Goal: Book appointment/travel/reservation

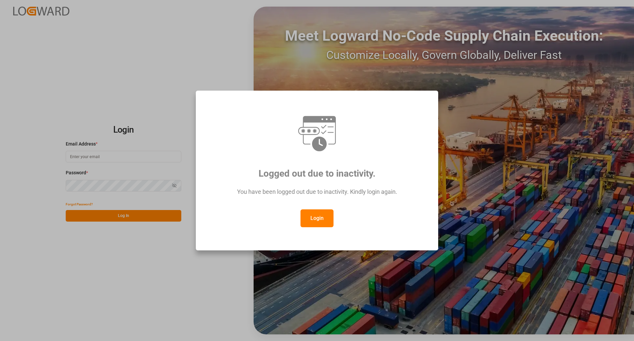
click at [319, 210] on button "Login" at bounding box center [317, 218] width 33 height 18
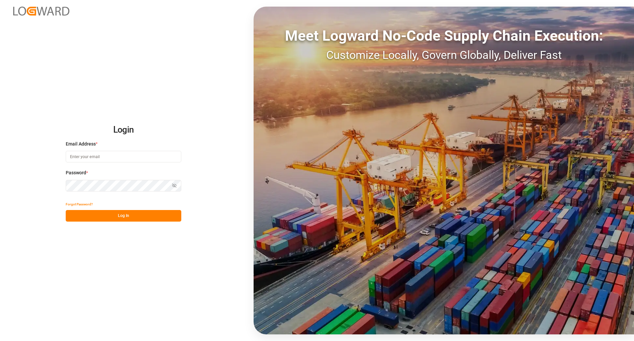
drag, startPoint x: 112, startPoint y: 156, endPoint x: 126, endPoint y: 171, distance: 20.1
click at [113, 156] on input at bounding box center [124, 157] width 116 height 12
type input "[PERSON_NAME][EMAIL_ADDRESS][PERSON_NAME][DOMAIN_NAME]"
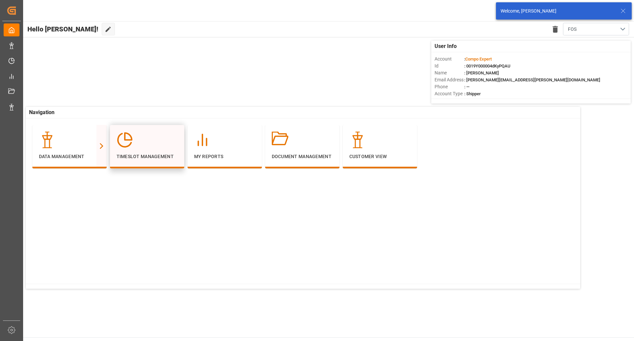
click at [144, 145] on div at bounding box center [147, 140] width 61 height 17
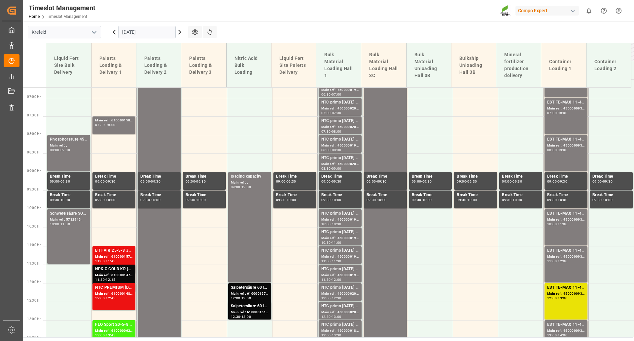
scroll to position [221, 0]
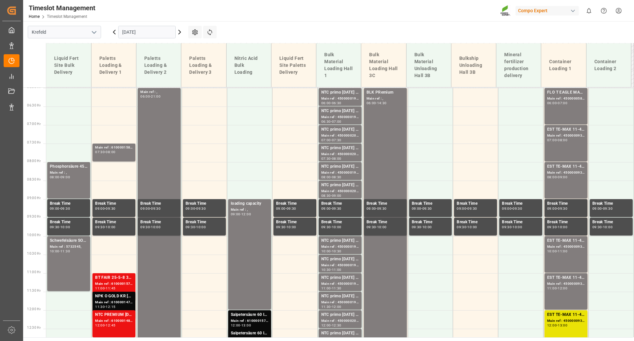
click at [153, 32] on input "[DATE]" at bounding box center [146, 32] width 57 height 13
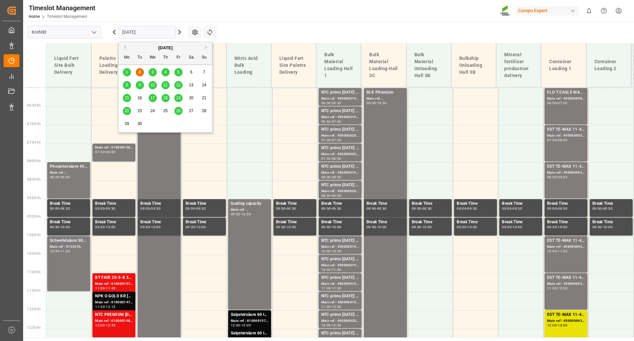
click at [153, 72] on span "3" at bounding box center [153, 72] width 2 height 5
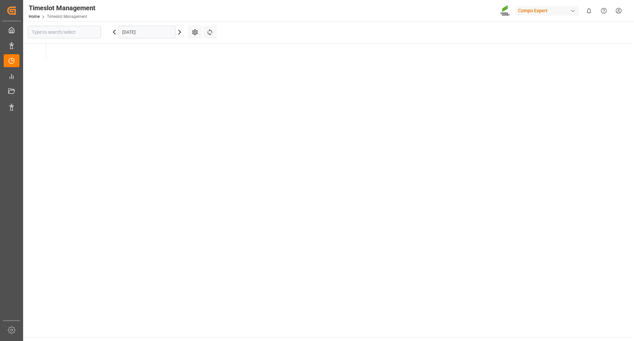
type input "Krefeld"
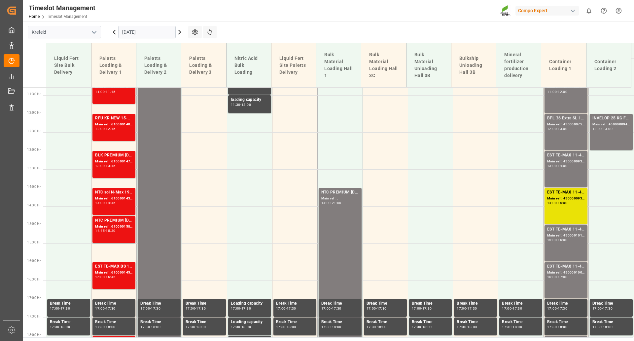
scroll to position [420, 0]
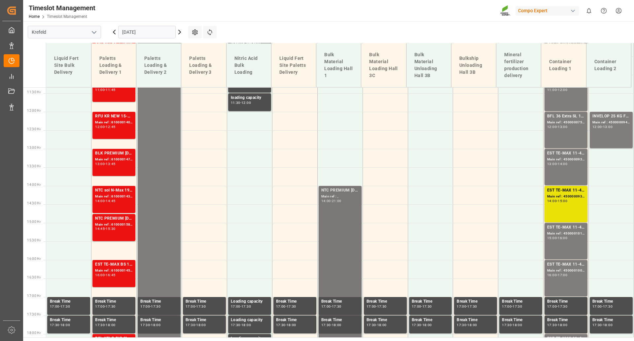
click at [331, 189] on div "NTC PREMIUM [DATE]+3+TE BULK" at bounding box center [341, 190] width 38 height 7
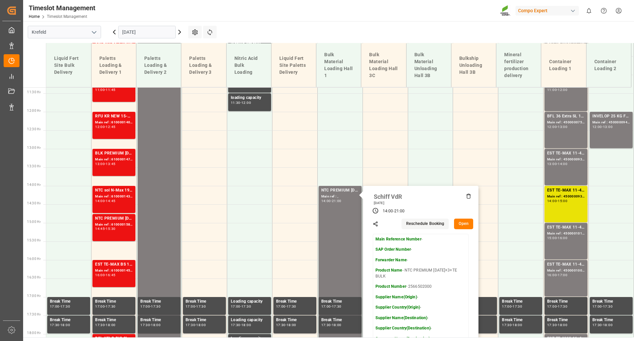
click at [338, 14] on div "Timeslot Management Home Timeslot Management Compo Expert 0 Notifications Only …" at bounding box center [327, 10] width 616 height 21
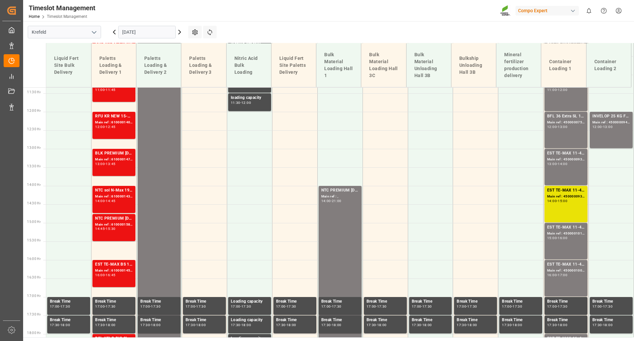
click at [158, 35] on input "[DATE]" at bounding box center [146, 32] width 57 height 13
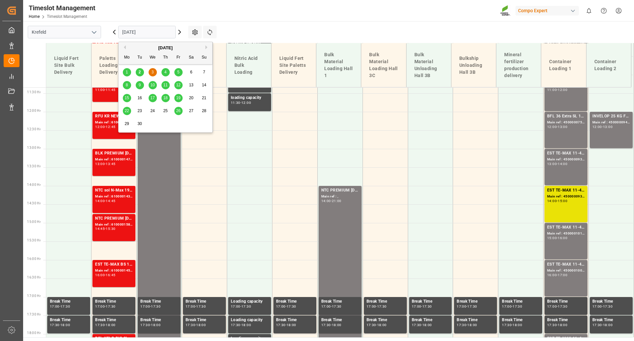
click at [168, 69] on div "4" at bounding box center [166, 72] width 8 height 8
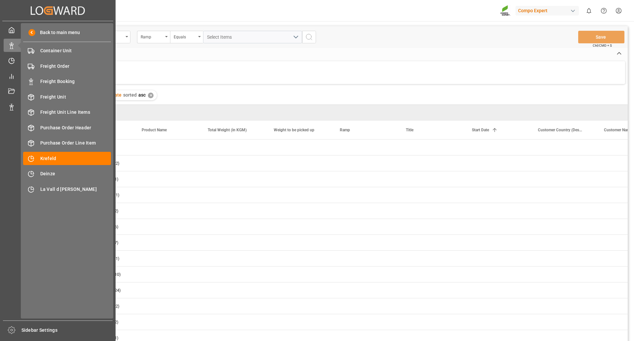
scroll to position [276, 0]
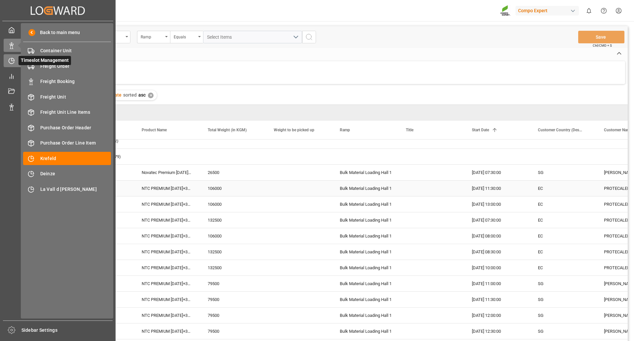
click at [12, 61] on icon at bounding box center [13, 59] width 3 height 3
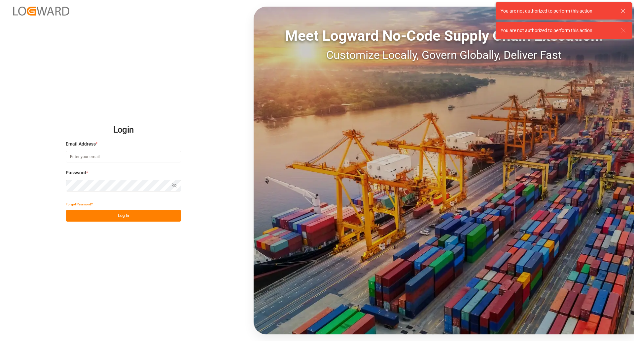
click at [141, 152] on input at bounding box center [124, 157] width 116 height 12
drag, startPoint x: 622, startPoint y: 11, endPoint x: 512, endPoint y: 15, distance: 110.8
click at [623, 10] on icon at bounding box center [624, 11] width 8 height 8
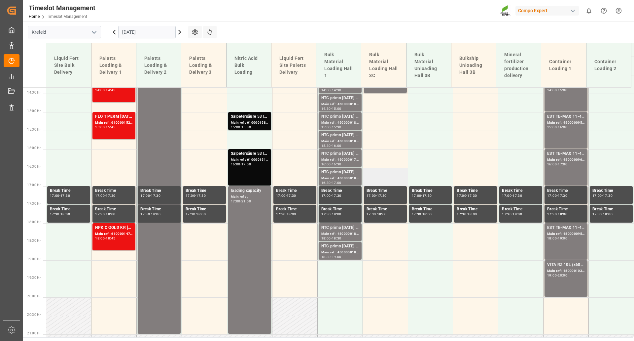
scroll to position [552, 0]
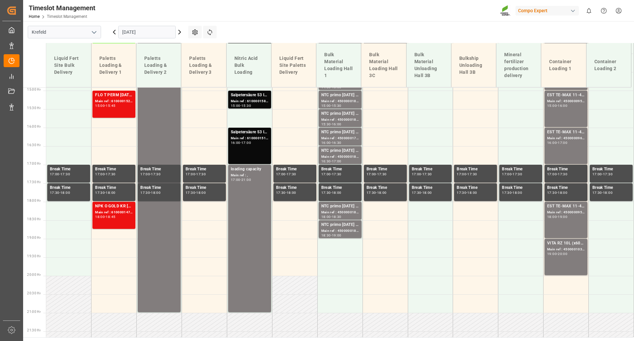
click at [157, 32] on input "[DATE]" at bounding box center [146, 32] width 57 height 13
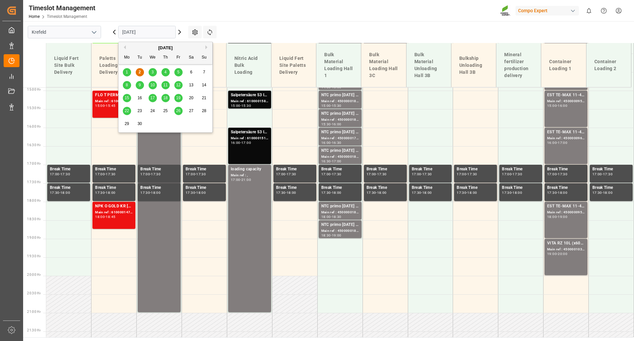
click at [156, 70] on div "3" at bounding box center [153, 72] width 8 height 8
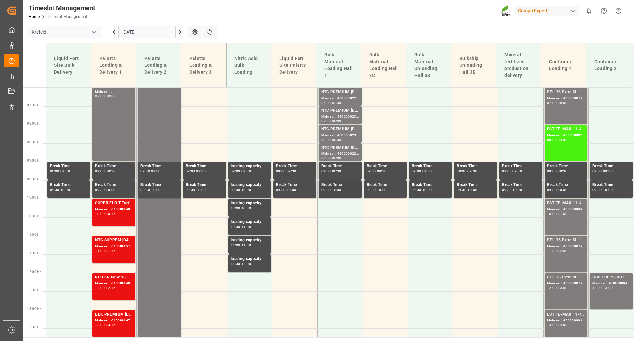
scroll to position [258, 0]
click at [114, 35] on icon at bounding box center [114, 32] width 8 height 8
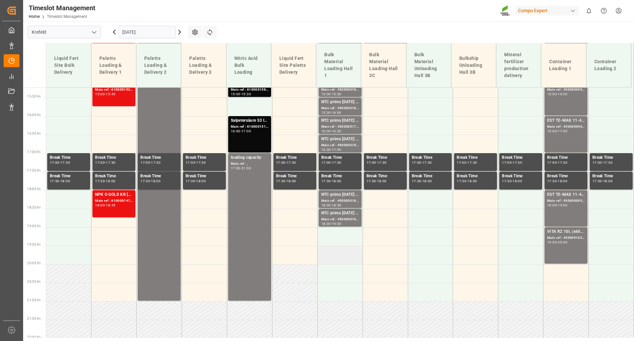
scroll to position [584, 0]
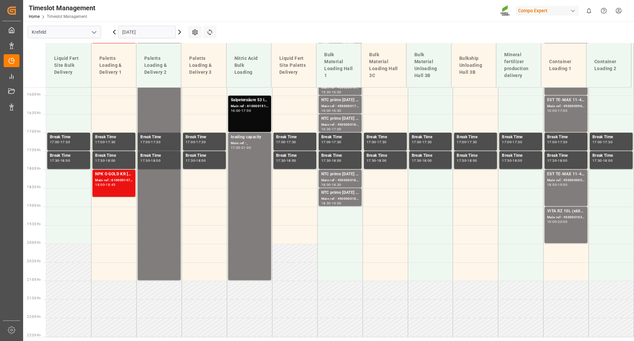
click at [181, 30] on icon at bounding box center [180, 32] width 8 height 8
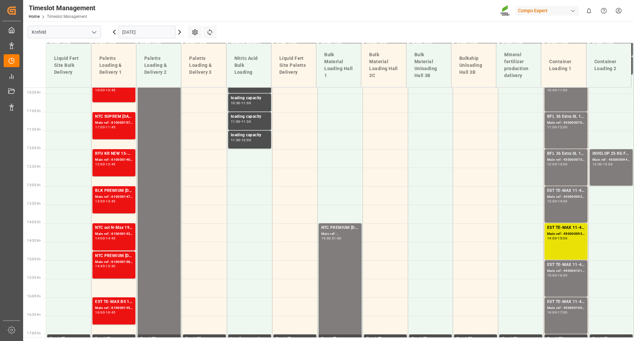
scroll to position [424, 0]
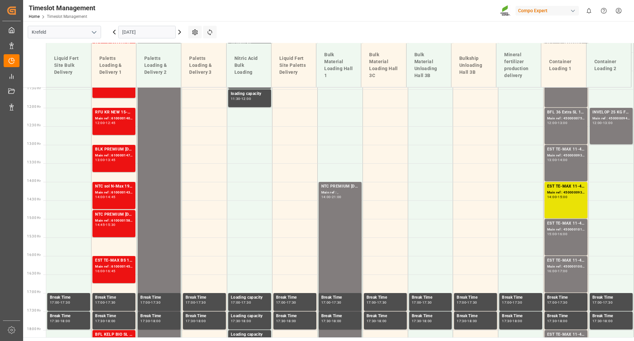
click at [150, 33] on input "[DATE]" at bounding box center [146, 32] width 57 height 13
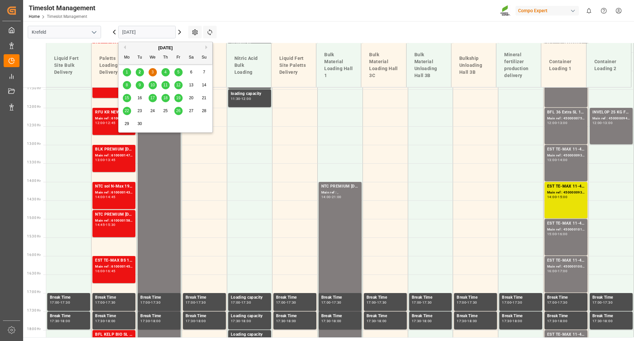
click at [168, 85] on div "11" at bounding box center [166, 85] width 8 height 8
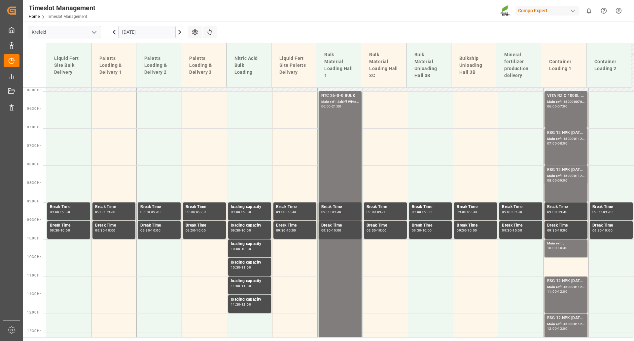
scroll to position [192, 0]
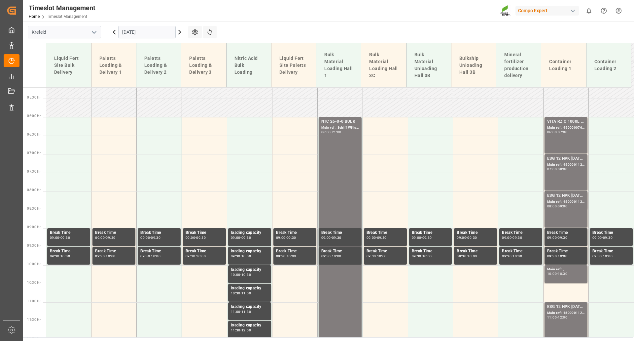
click at [180, 32] on icon at bounding box center [180, 32] width 8 height 8
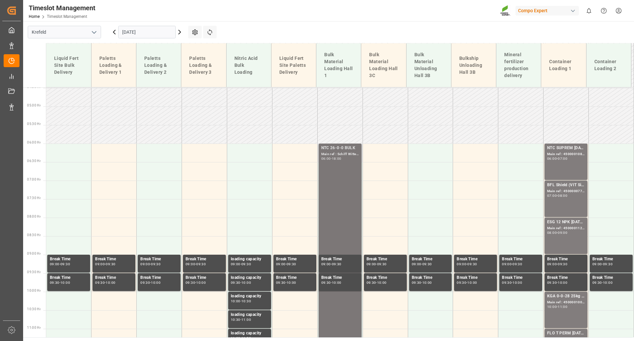
scroll to position [159, 0]
